Goal: Information Seeking & Learning: Compare options

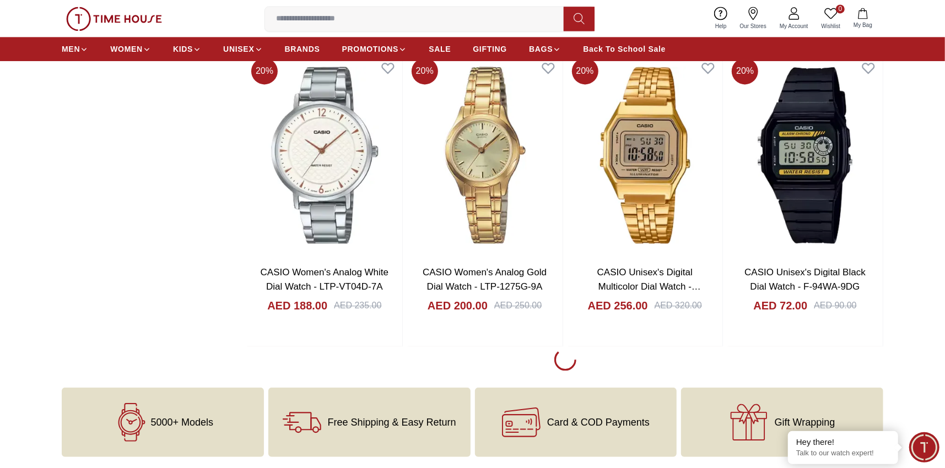
scroll to position [1764, 0]
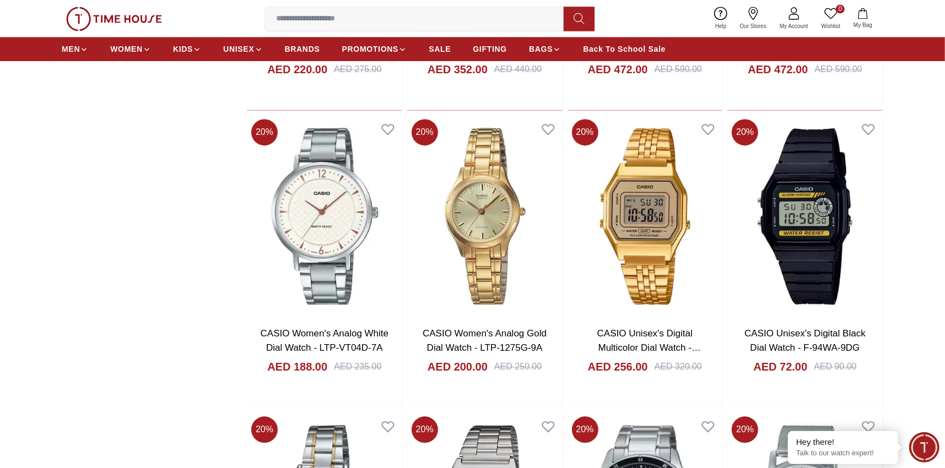
scroll to position [1463, 0]
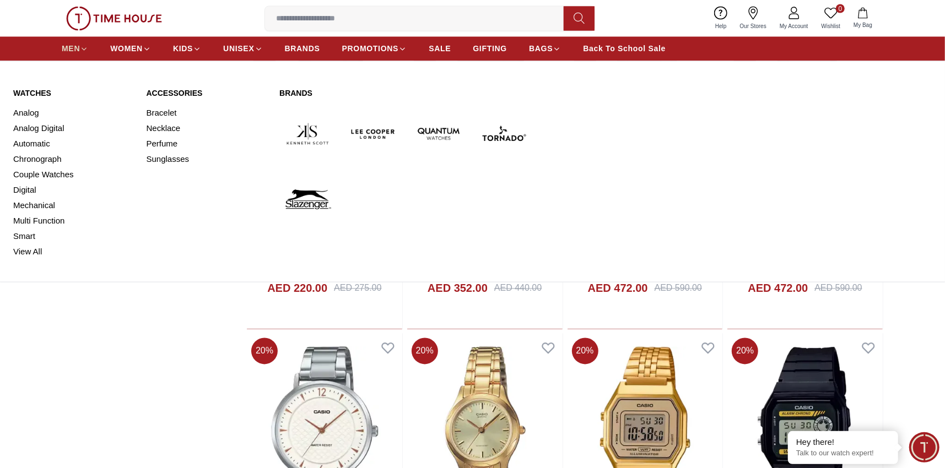
click at [76, 46] on span "MEN" at bounding box center [71, 49] width 18 height 11
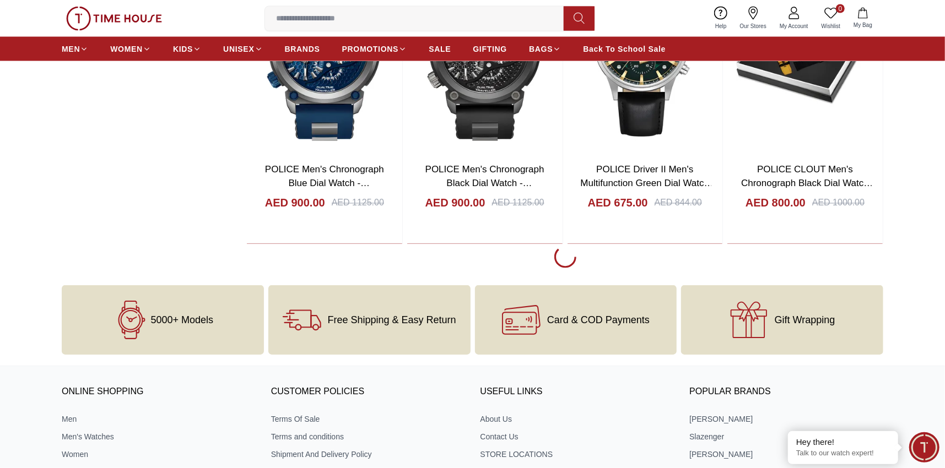
scroll to position [1433, 0]
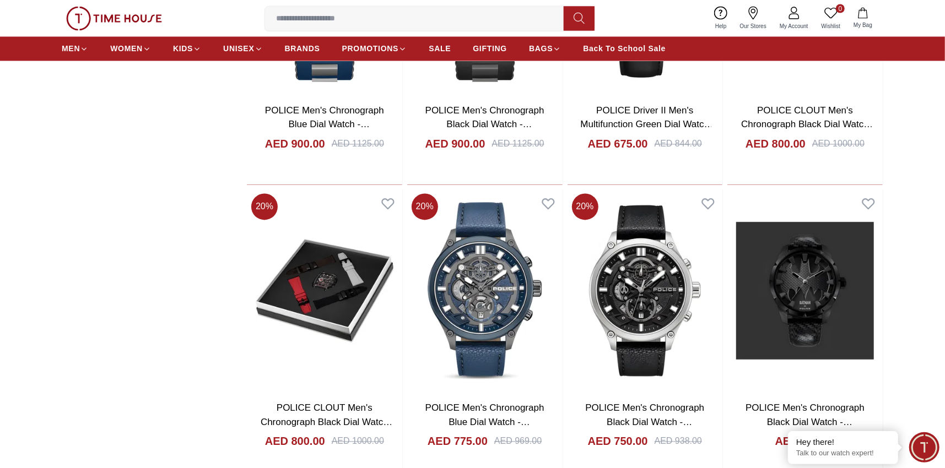
scroll to position [1297, 0]
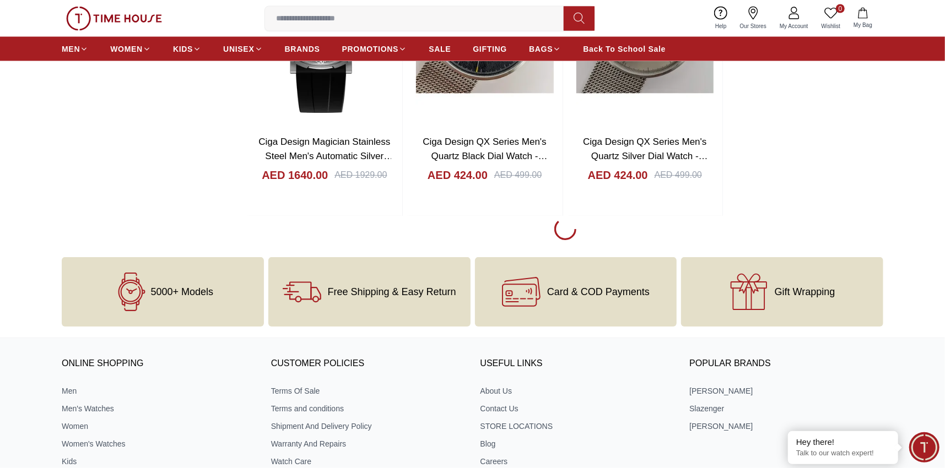
scroll to position [4444, 0]
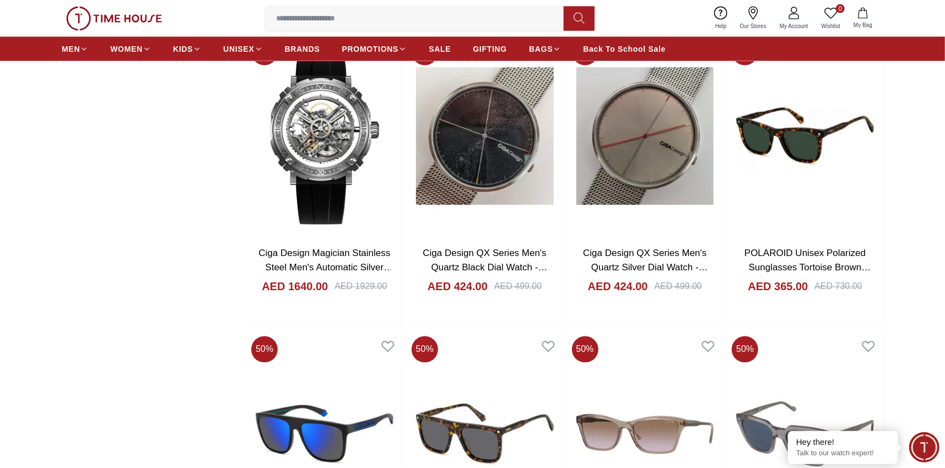
scroll to position [4290, 0]
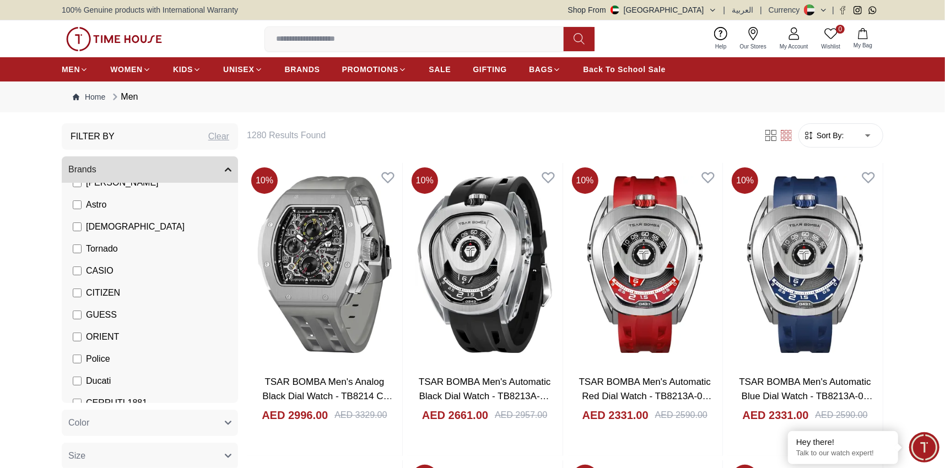
scroll to position [120, 0]
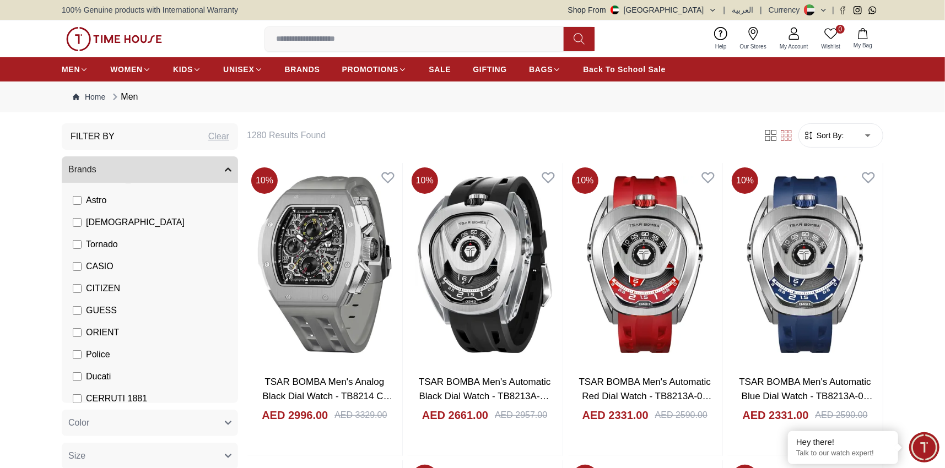
click at [95, 264] on span "CASIO" at bounding box center [100, 266] width 28 height 13
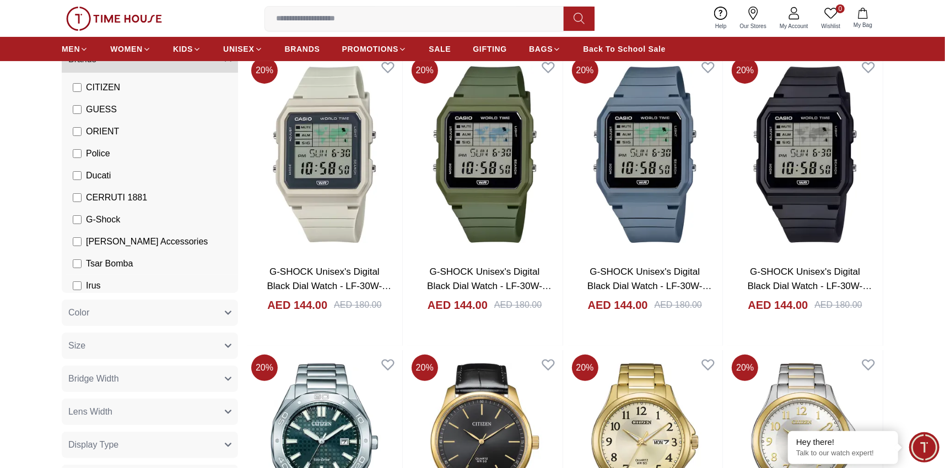
scroll to position [220, 0]
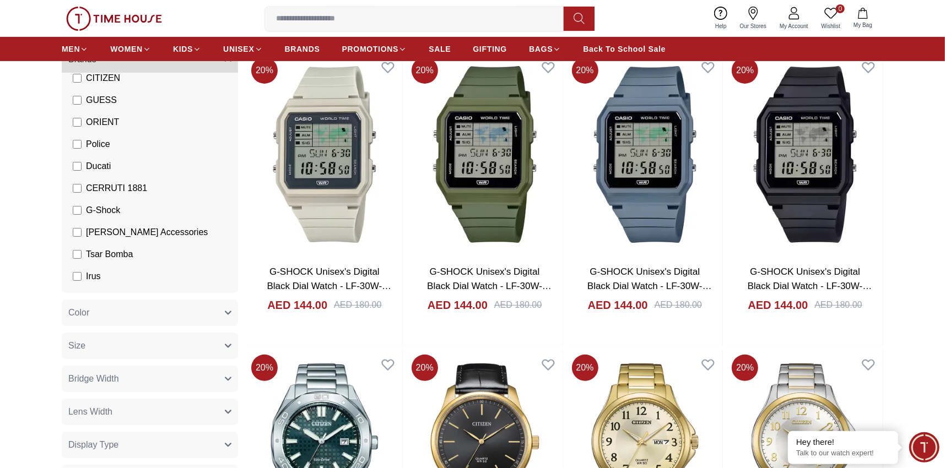
click at [102, 144] on span "Police" at bounding box center [98, 144] width 24 height 13
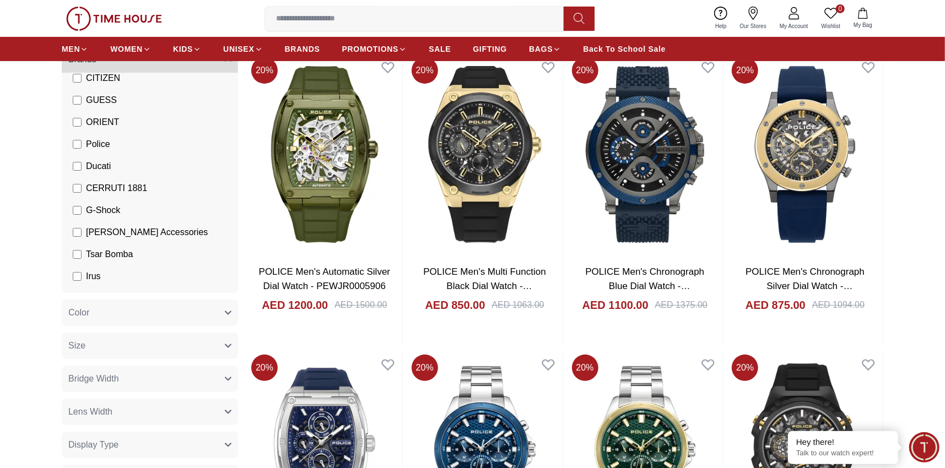
click at [112, 212] on span "G-Shock" at bounding box center [103, 210] width 34 height 13
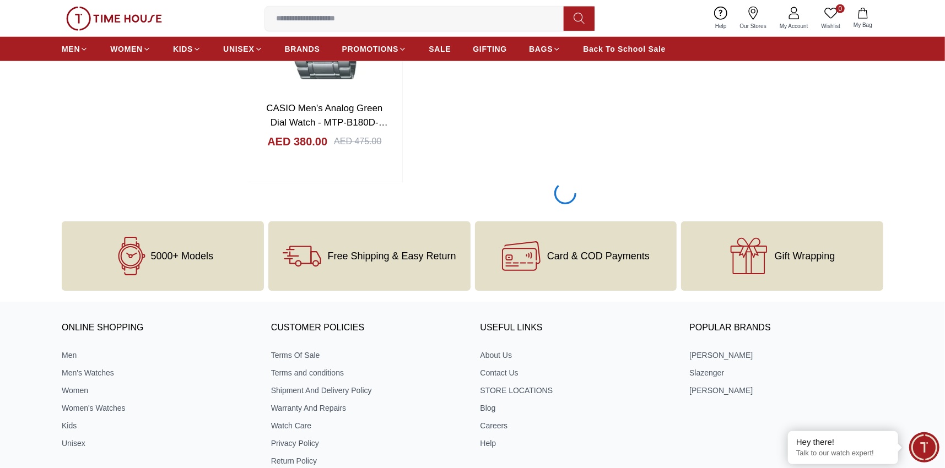
scroll to position [3803, 0]
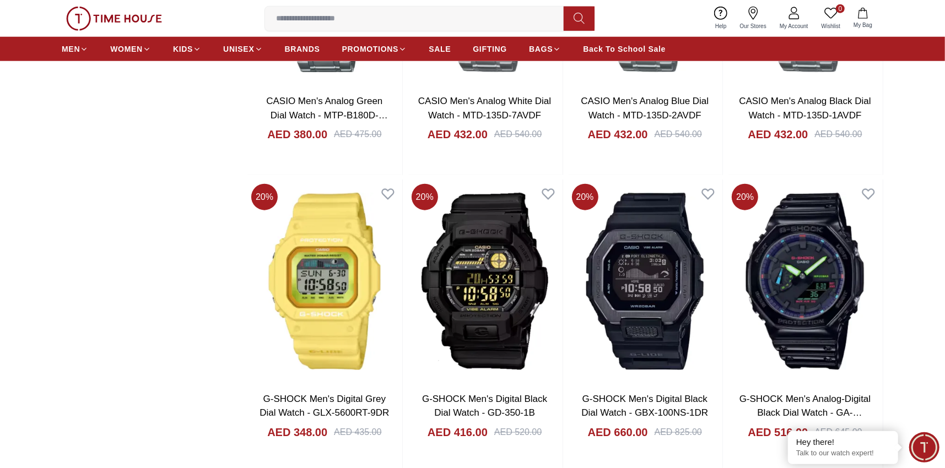
scroll to position [3858, 0]
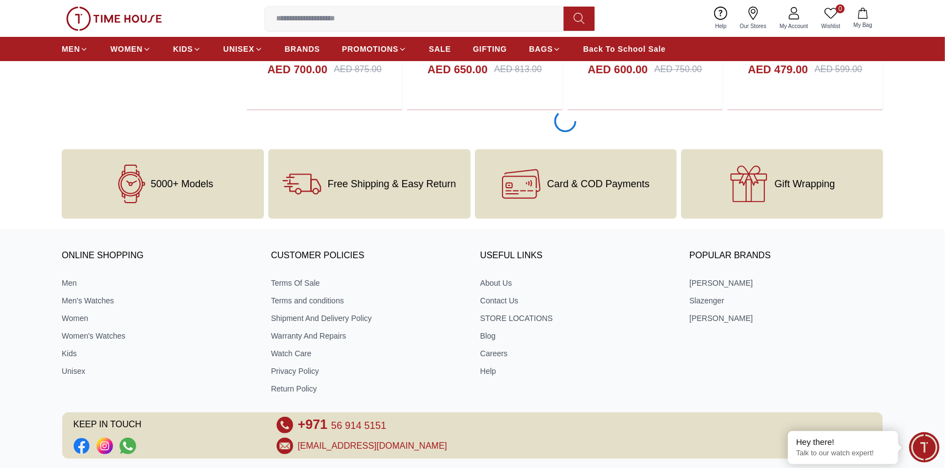
scroll to position [6007, 0]
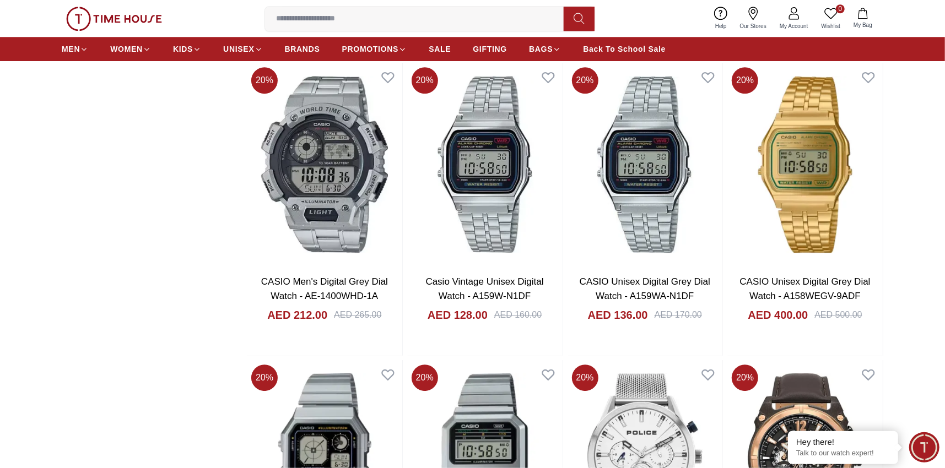
scroll to position [5125, 0]
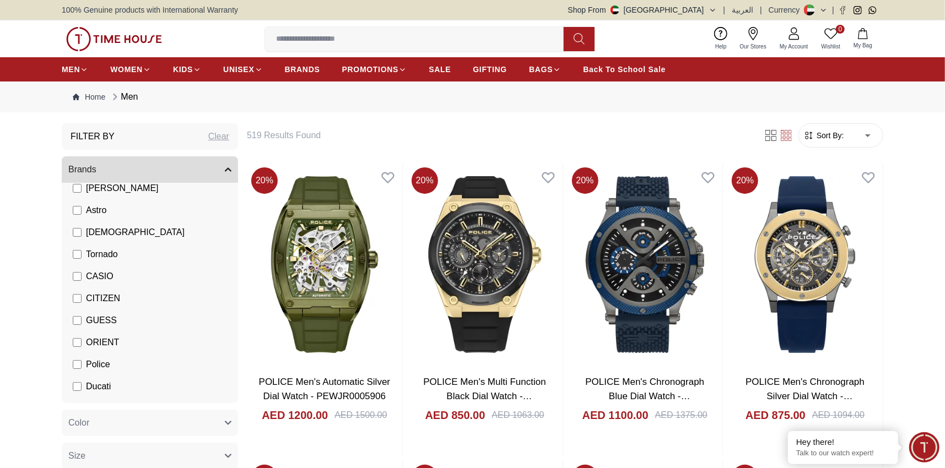
scroll to position [110, 0]
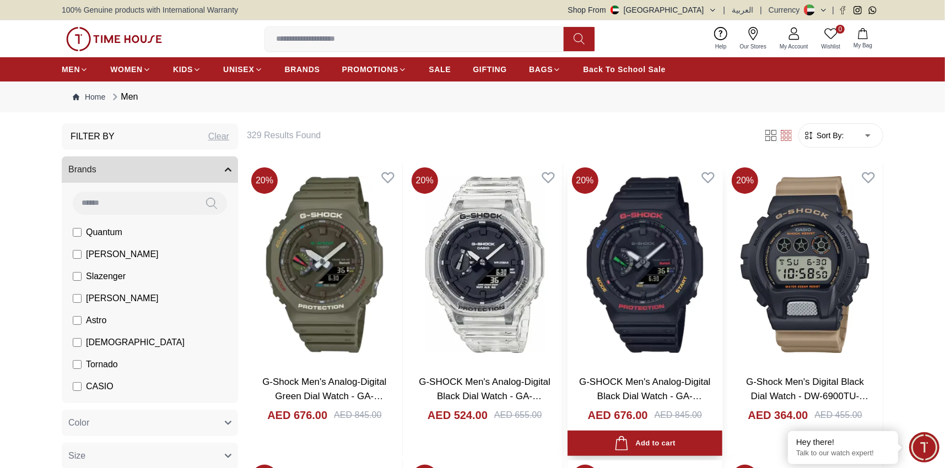
click at [642, 255] on img at bounding box center [645, 264] width 155 height 203
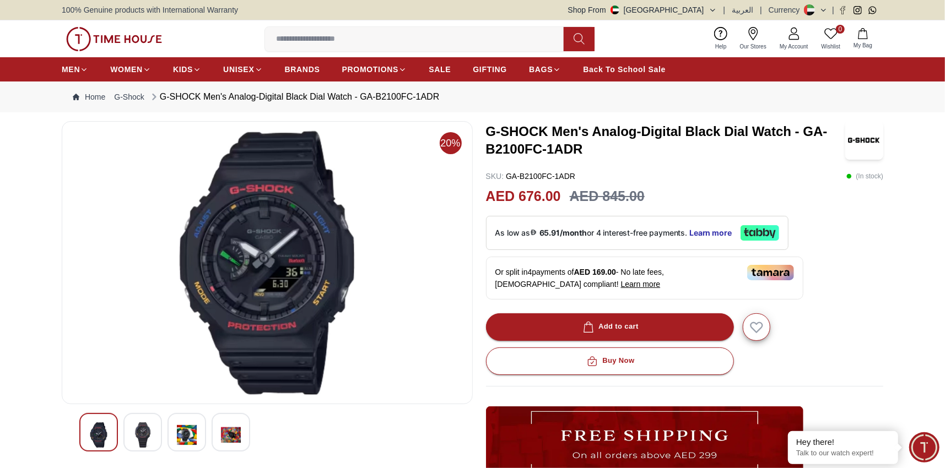
click at [261, 282] on img at bounding box center [267, 263] width 392 height 265
click at [141, 444] on img at bounding box center [143, 435] width 20 height 25
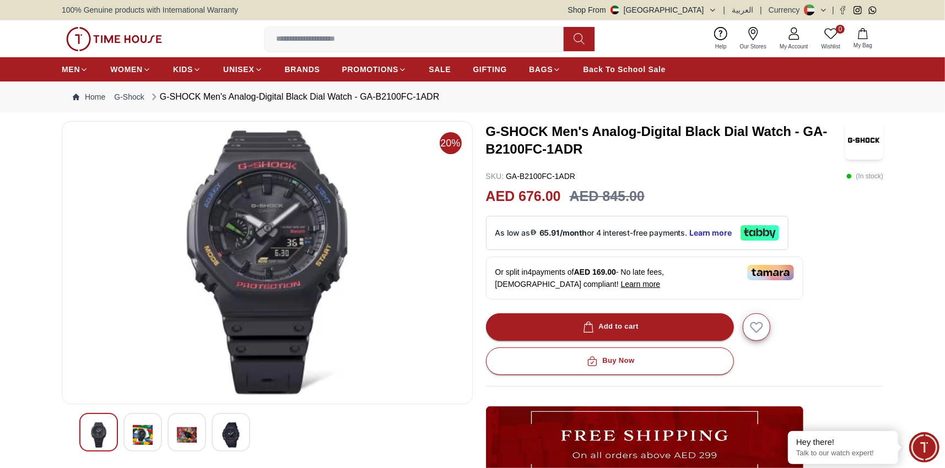
click at [230, 441] on img at bounding box center [231, 435] width 20 height 25
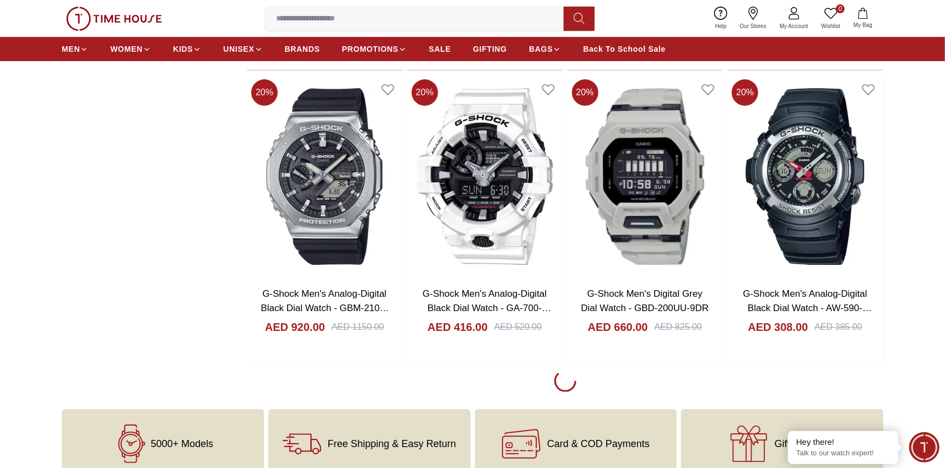
scroll to position [2811, 0]
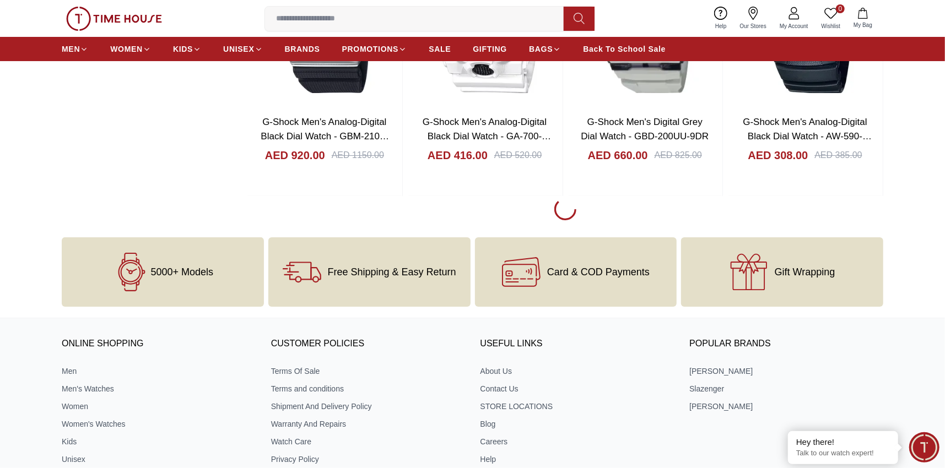
scroll to position [3116, 0]
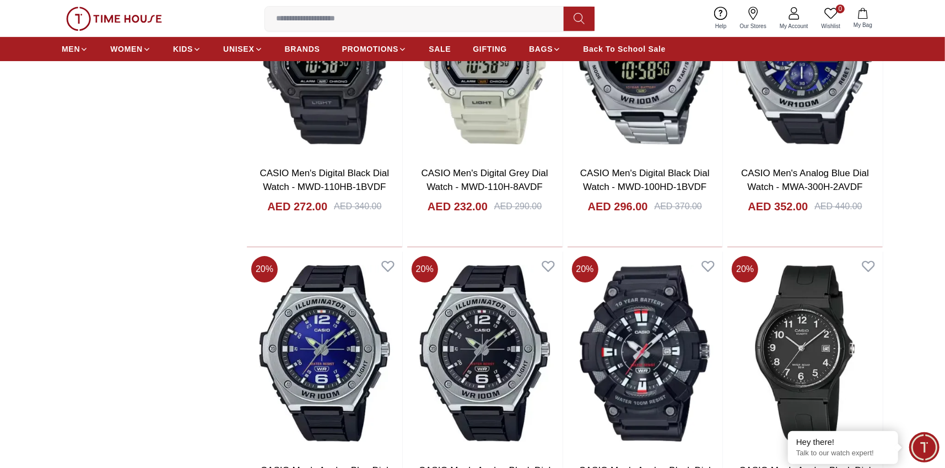
scroll to position [5596, 0]
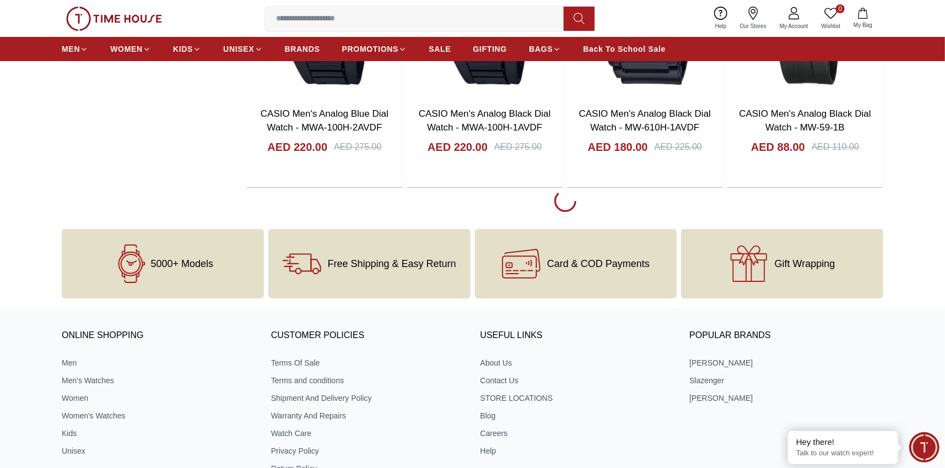
scroll to position [5761, 0]
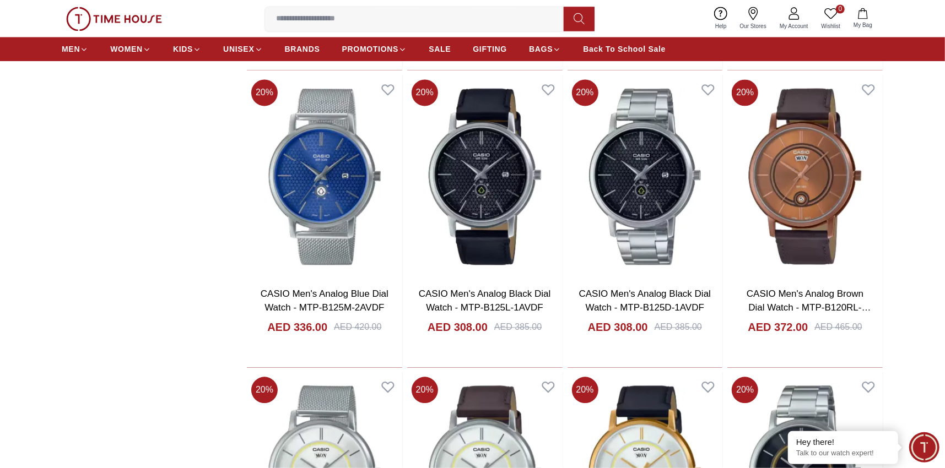
scroll to position [7217, 0]
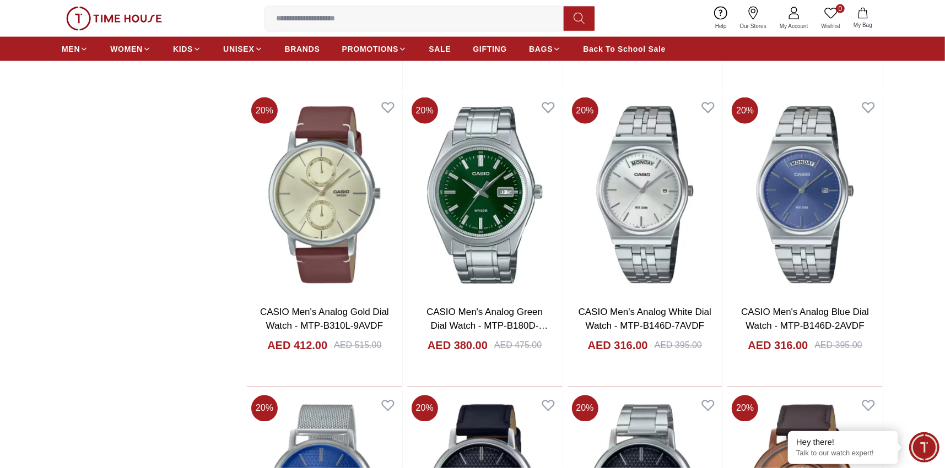
scroll to position [6320, 0]
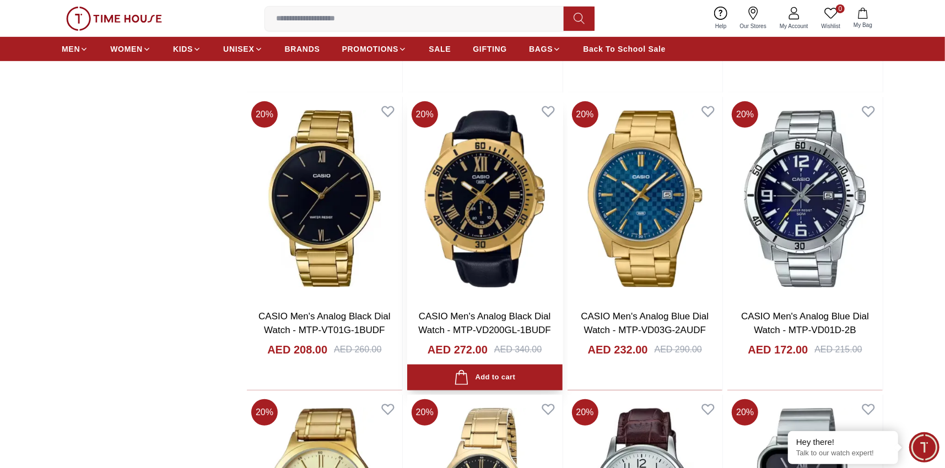
click at [479, 197] on img at bounding box center [484, 198] width 155 height 203
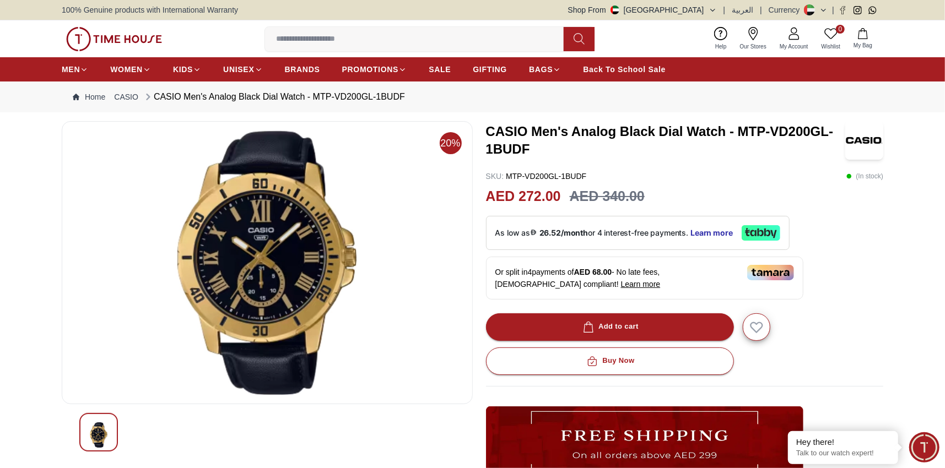
click at [256, 255] on img at bounding box center [267, 263] width 392 height 265
click at [256, 254] on img at bounding box center [267, 263] width 392 height 265
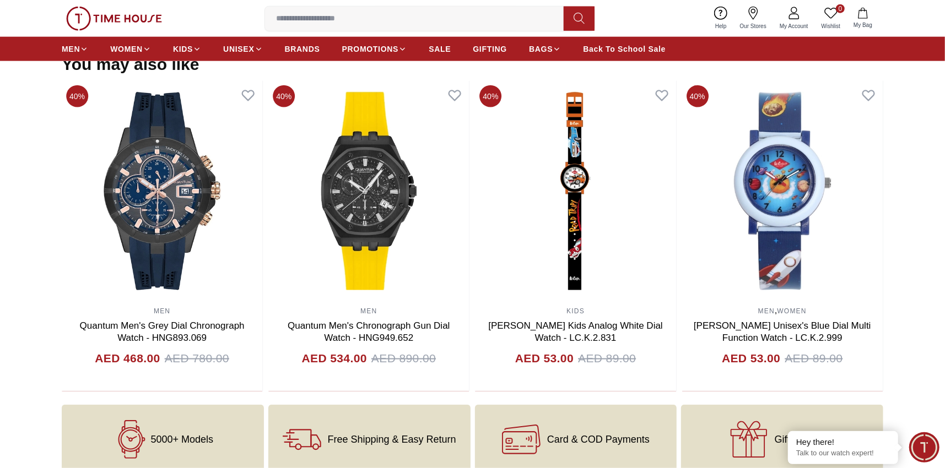
scroll to position [939, 0]
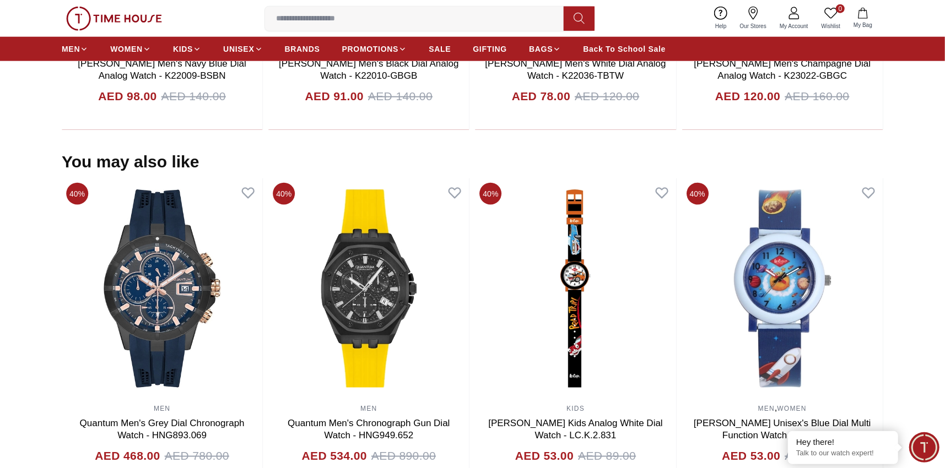
click at [304, 22] on input at bounding box center [419, 19] width 308 height 22
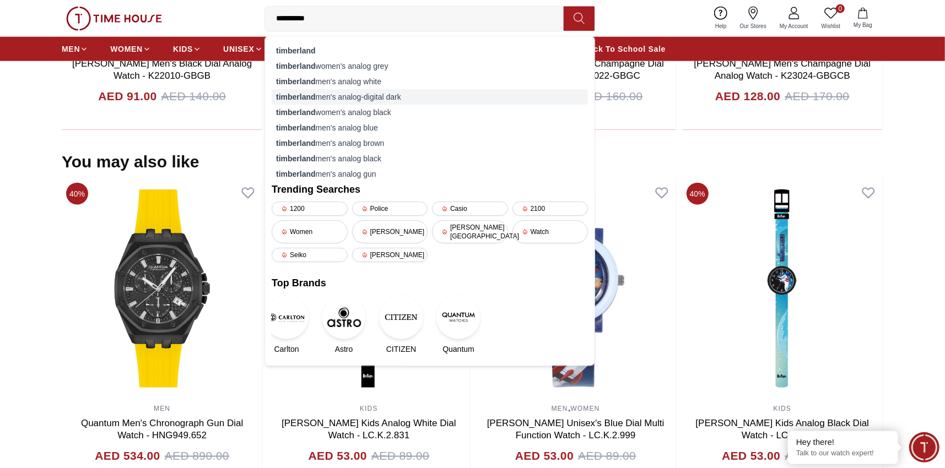
type input "**********"
click at [328, 99] on div "timberland men's analog-digital dark" at bounding box center [430, 96] width 316 height 15
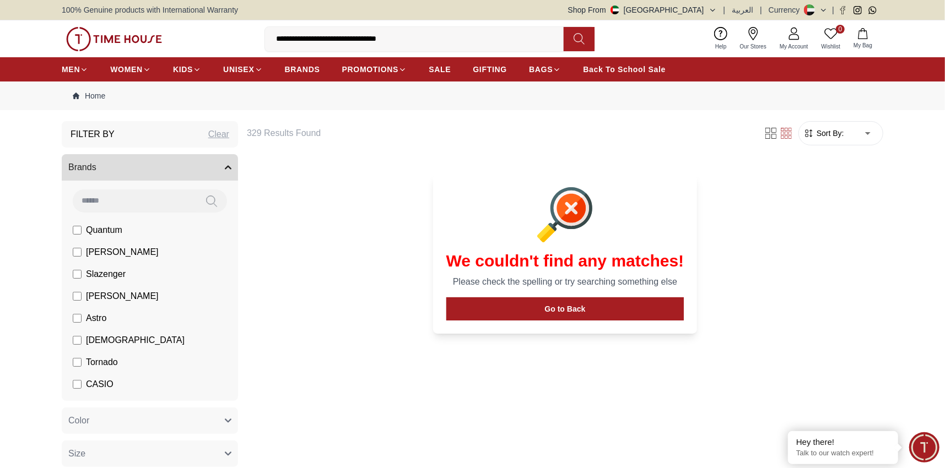
drag, startPoint x: 420, startPoint y: 39, endPoint x: 337, endPoint y: 40, distance: 83.2
click at [337, 40] on input "**********" at bounding box center [419, 39] width 308 height 22
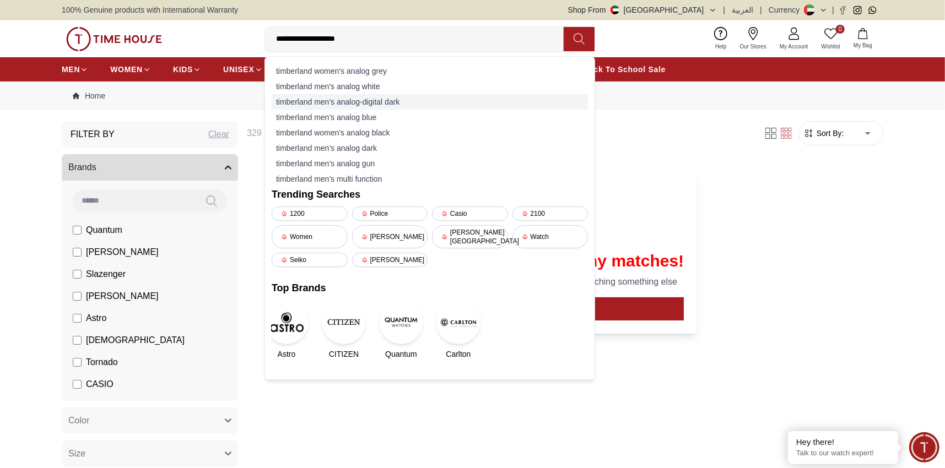
type input "**********"
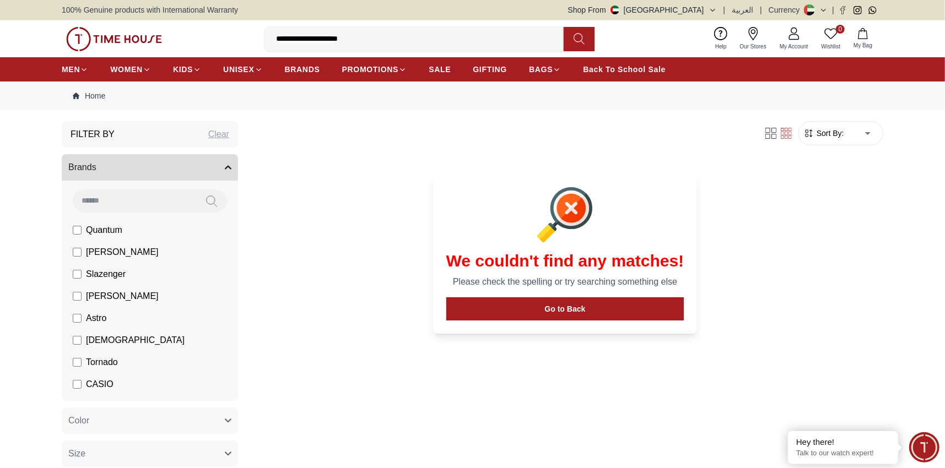
click at [363, 39] on input "**********" at bounding box center [419, 39] width 308 height 22
